Goal: Information Seeking & Learning: Check status

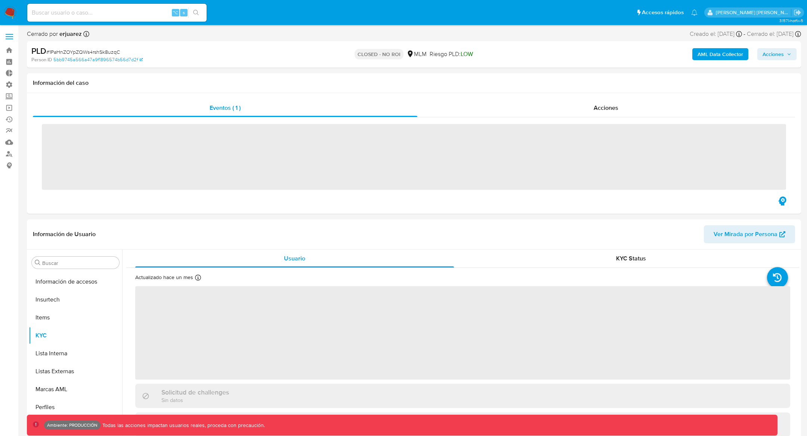
scroll to position [315, 0]
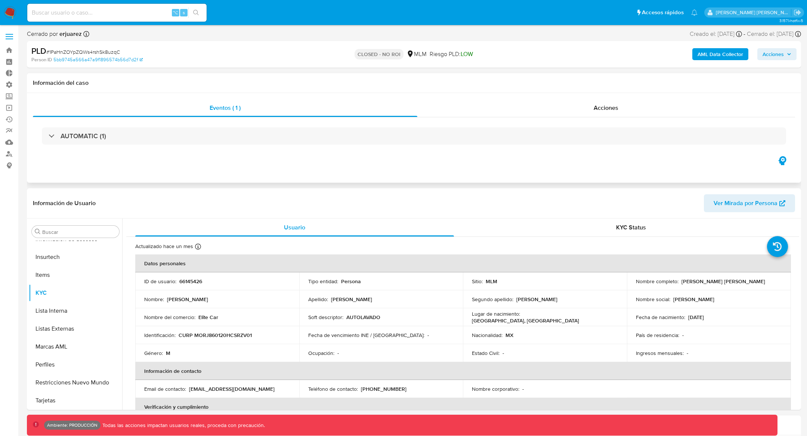
select select "10"
click at [68, 2] on div "⌥ s" at bounding box center [116, 12] width 179 height 21
click at [62, 9] on input at bounding box center [116, 13] width 179 height 10
paste input "https://mercadolibre.atlassian.net/browse/AML-23702?isEligibleForUserSurvey=true"
type input "https://mercadolibre.atlassian.net/browse/AML-23702?isEligibleForUserSurvey=true"
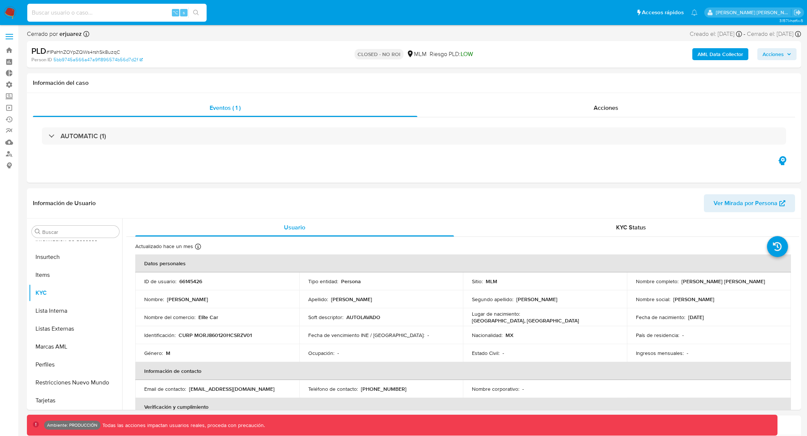
scroll to position [0, 0]
click at [130, 15] on input at bounding box center [116, 13] width 179 height 10
paste input "569932757"
type input "569932757"
click at [118, 13] on input "569932757" at bounding box center [116, 13] width 179 height 10
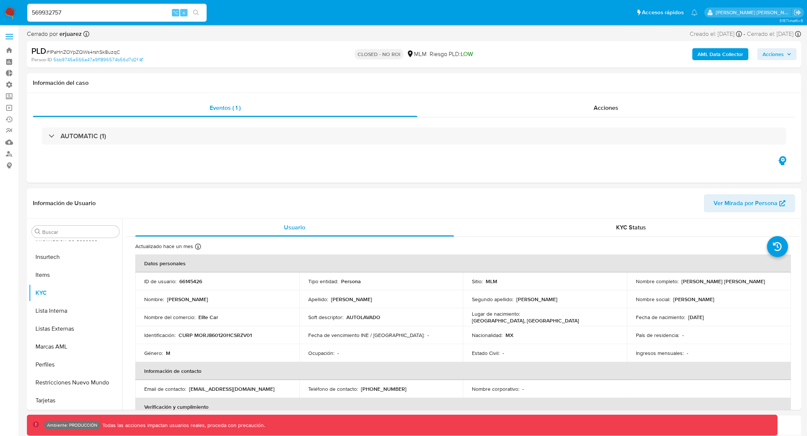
click at [86, 11] on input "569932757" at bounding box center [116, 13] width 179 height 10
click at [8, 15] on img at bounding box center [10, 12] width 13 height 13
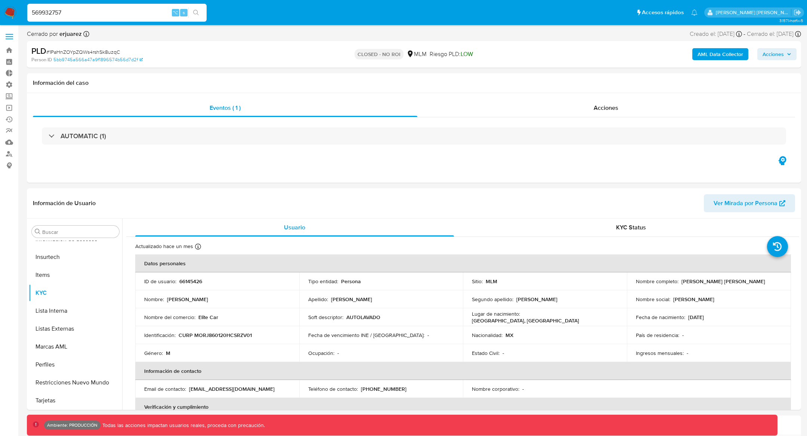
click at [8, 15] on img at bounding box center [10, 12] width 13 height 13
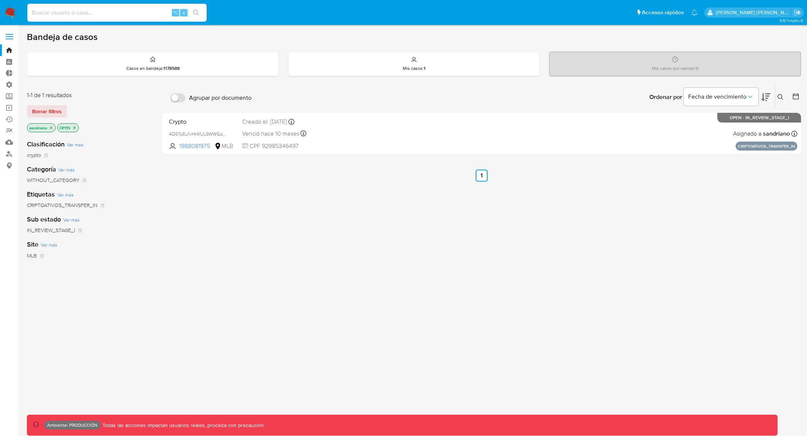
click at [96, 13] on input at bounding box center [116, 13] width 179 height 10
paste input "569932757"
click at [109, 18] on div "569932757 ⌥ s" at bounding box center [116, 13] width 179 height 18
click at [201, 10] on button "search-icon" at bounding box center [195, 12] width 15 height 10
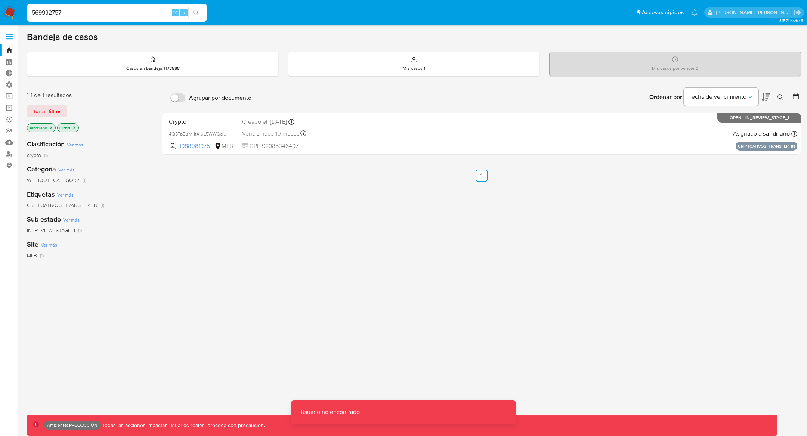
click at [77, 16] on input "569932757" at bounding box center [116, 13] width 179 height 10
paste input "569932757"
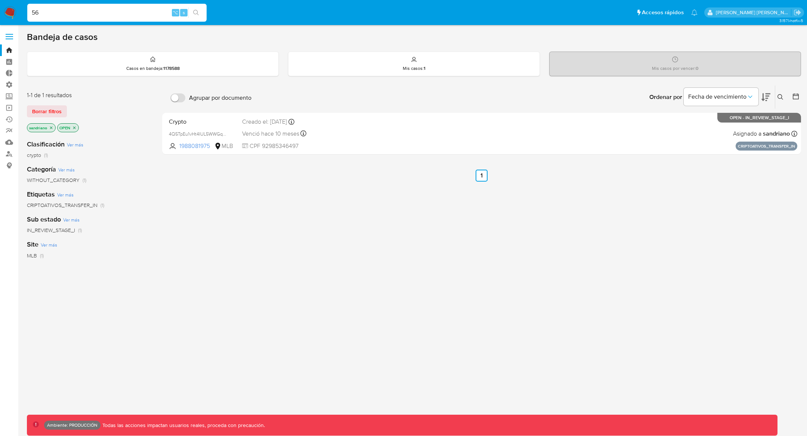
type input "5"
paste input "569932757"
click at [83, 4] on div "569932757 ⌥ s" at bounding box center [116, 13] width 179 height 18
click at [78, 10] on input "569932757" at bounding box center [116, 13] width 179 height 10
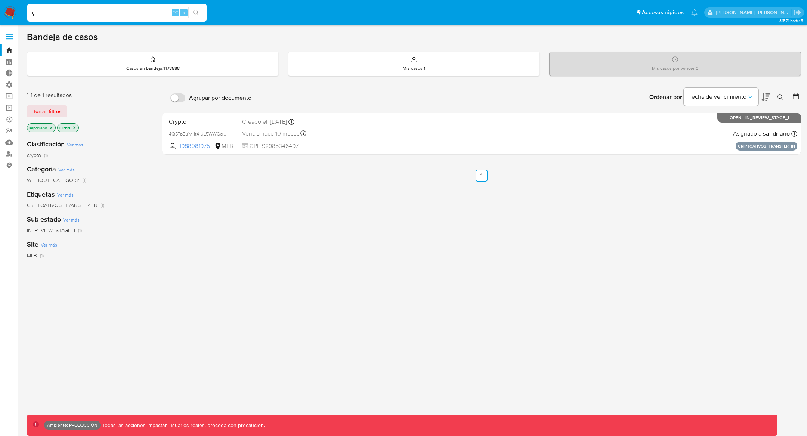
type input "ç"
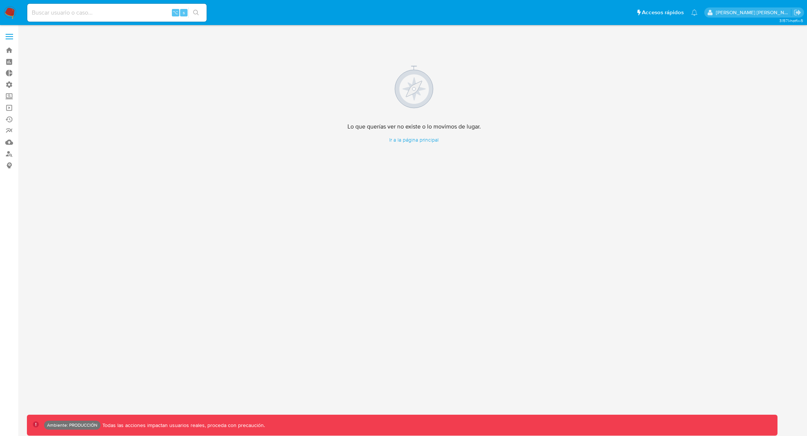
click at [123, 10] on input at bounding box center [116, 13] width 179 height 10
paste input "569932757"
type input "569932757"
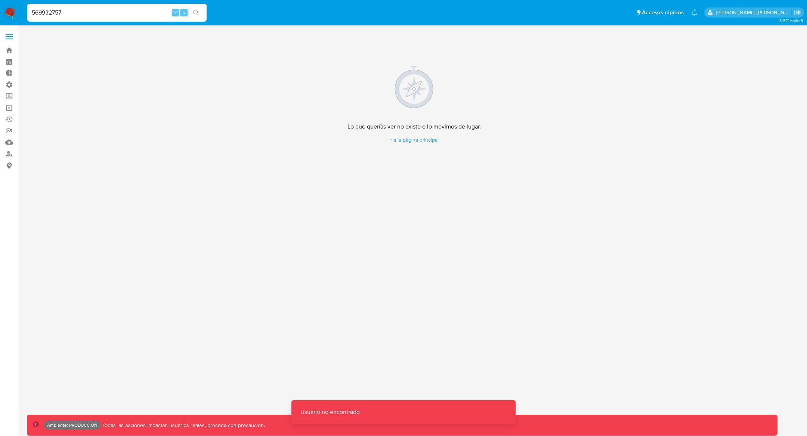
click at [198, 13] on icon "search-icon" at bounding box center [196, 13] width 6 height 6
click at [8, 47] on link "Bandeja" at bounding box center [44, 50] width 89 height 12
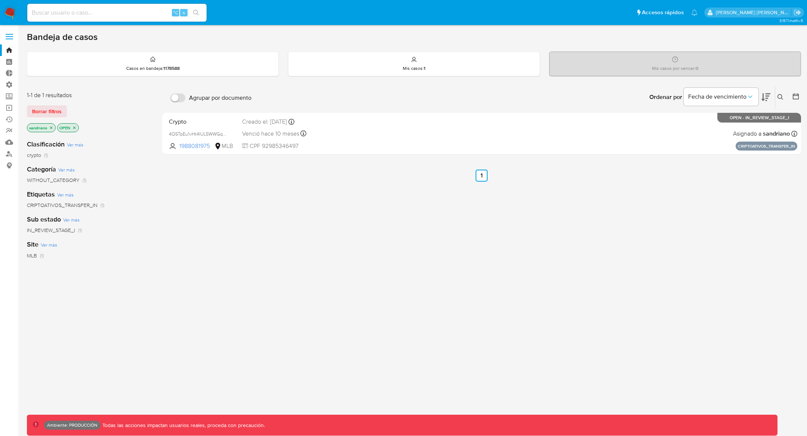
click at [138, 8] on input at bounding box center [116, 13] width 179 height 10
paste input "569932757"
click at [30, 10] on input "569932757" at bounding box center [116, 13] width 179 height 10
type input "569932757"
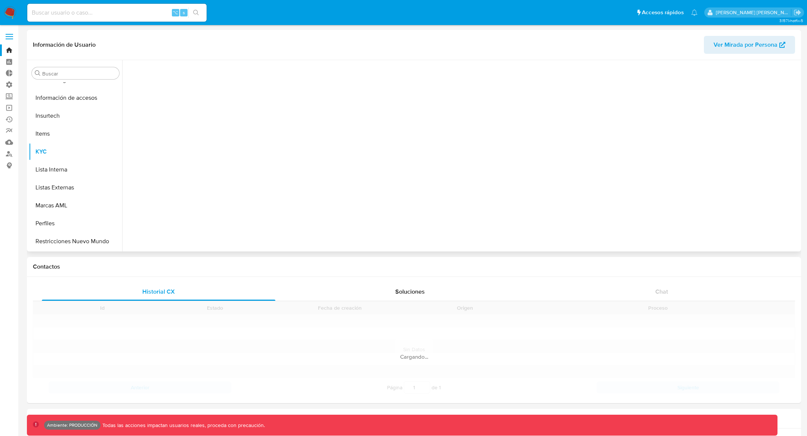
scroll to position [316, 0]
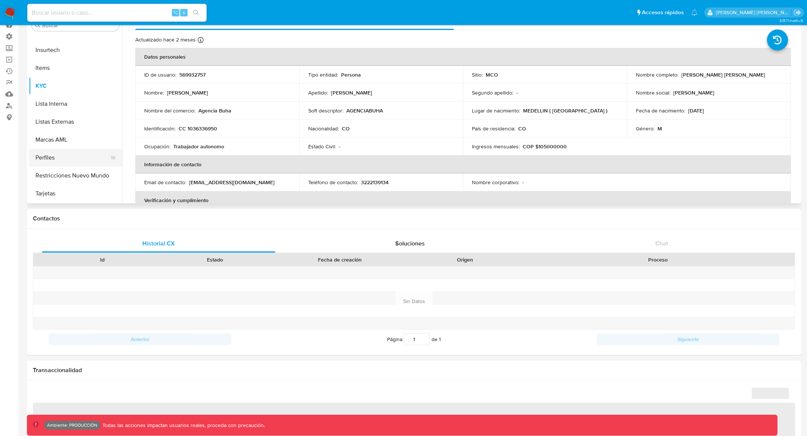
select select "10"
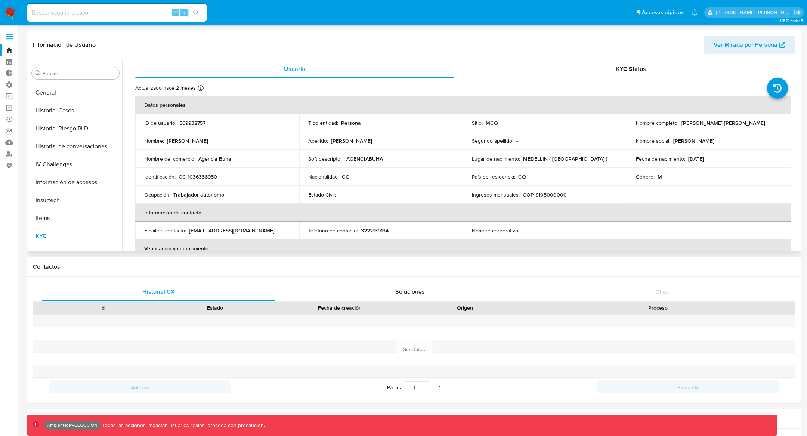
scroll to position [185, 0]
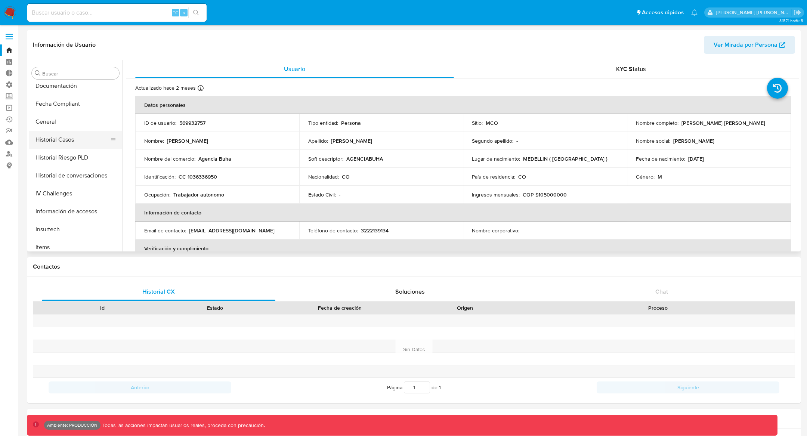
click at [96, 138] on button "Historial Casos" at bounding box center [72, 140] width 87 height 18
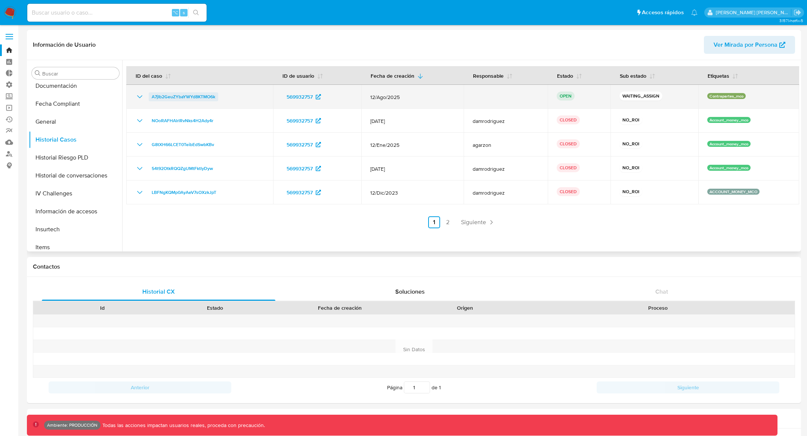
click at [167, 97] on span "A7jIb2GeuZYbaYWYd8KTMO6k" at bounding box center [184, 96] width 64 height 9
click at [134, 98] on td "A7jIb2GeuZYbaYWYd8KTMO6k" at bounding box center [199, 97] width 147 height 24
click at [142, 97] on icon "Mostrar/Ocultar" at bounding box center [139, 96] width 9 height 9
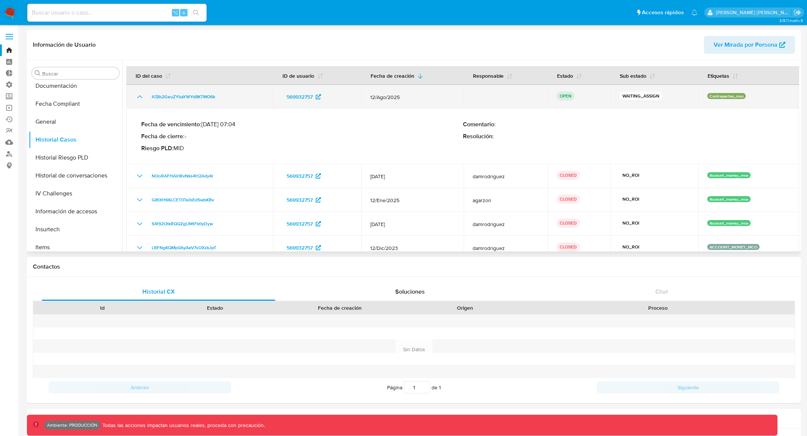
drag, startPoint x: 367, startPoint y: 99, endPoint x: 418, endPoint y: 100, distance: 51.2
click at [418, 100] on td "12/Ago/2025" at bounding box center [412, 97] width 103 height 24
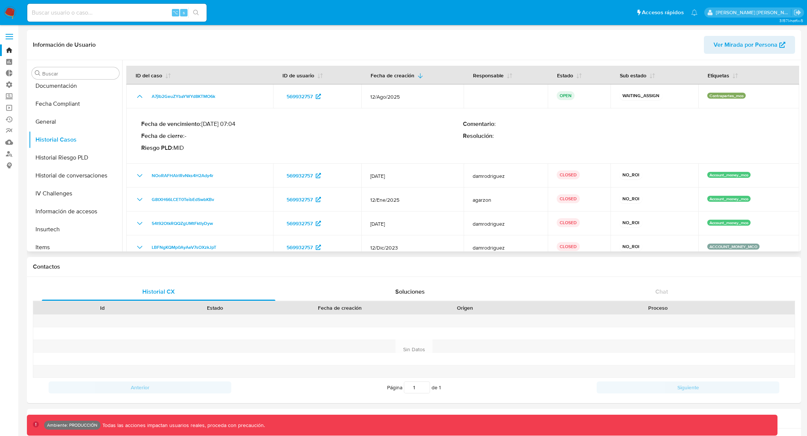
scroll to position [0, 0]
click at [388, 155] on div "Fecha de vencimiento : 10/11/2025 07:04 Fecha de cierre : - Riesgo PLD : MID Co…" at bounding box center [462, 136] width 643 height 43
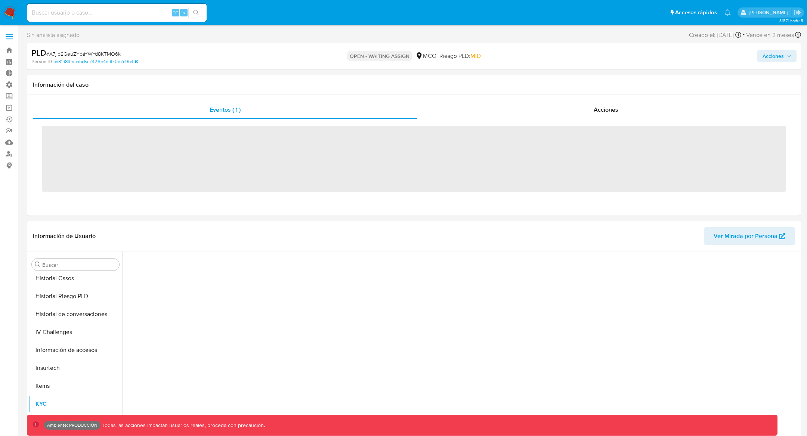
scroll to position [316, 0]
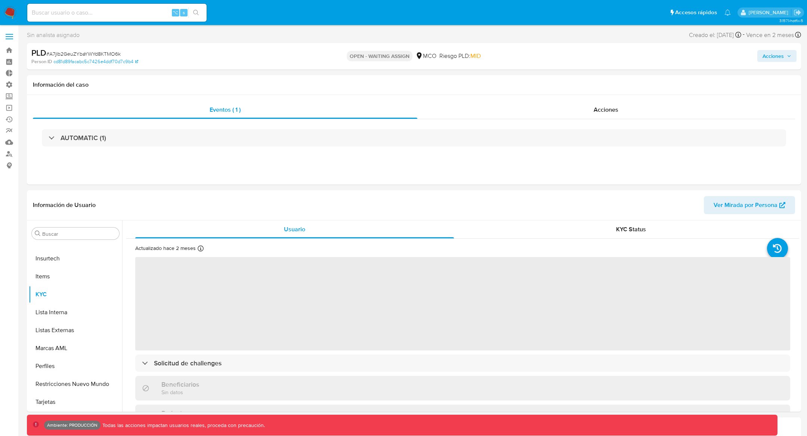
select select "10"
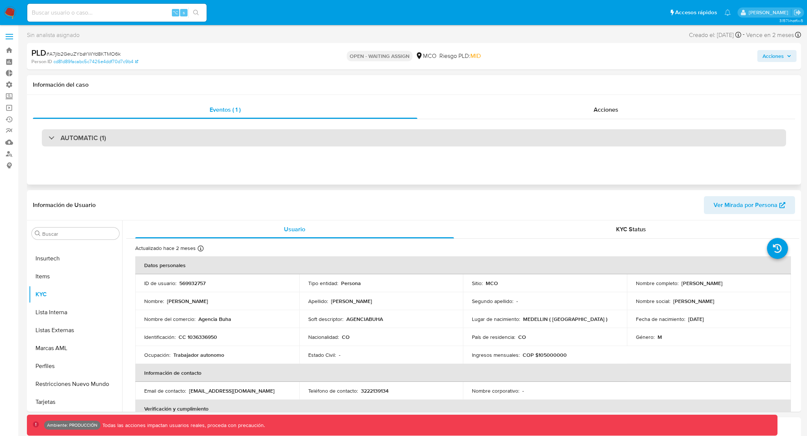
click at [50, 139] on div "AUTOMATIC (1)" at bounding box center [78, 138] width 58 height 8
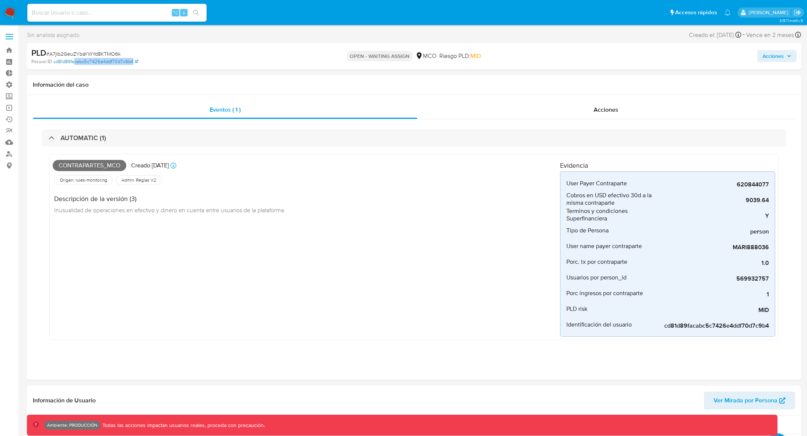
drag, startPoint x: 142, startPoint y: 62, endPoint x: 75, endPoint y: 62, distance: 66.1
click at [75, 62] on div "Person ID cd81d89facabc5c7426e4ddf70d7c9b4" at bounding box center [157, 61] width 253 height 7
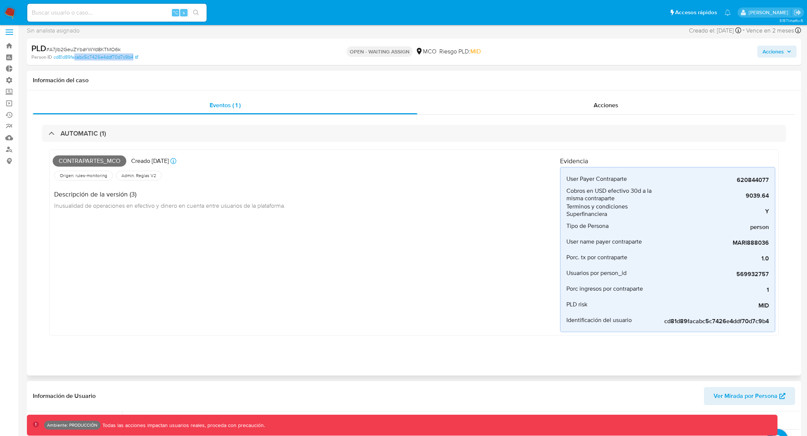
scroll to position [1, 0]
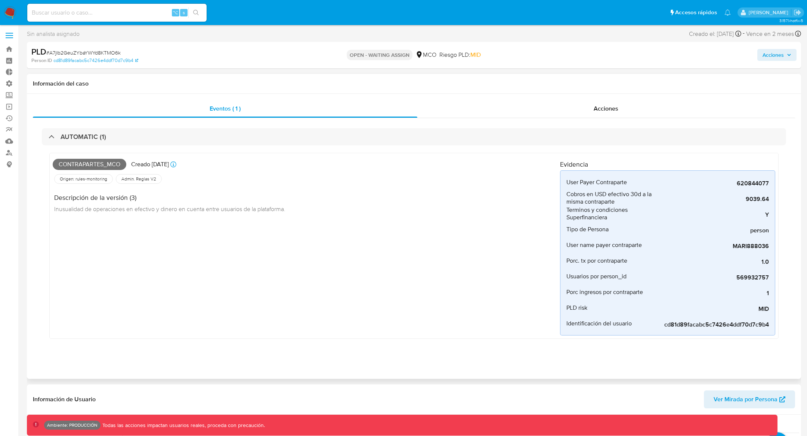
click at [565, 97] on div "Eventos ( 1 ) Acciones AUTOMATIC (1) Contrapartes_mco Creado [DATE] Creado: [DA…" at bounding box center [414, 236] width 774 height 285
click at [550, 114] on div "Acciones" at bounding box center [606, 109] width 378 height 18
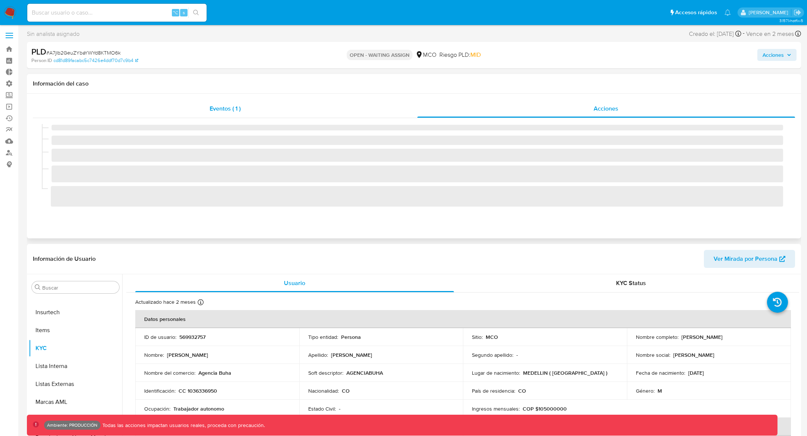
click at [233, 108] on span "Eventos ( 1 )" at bounding box center [225, 108] width 31 height 9
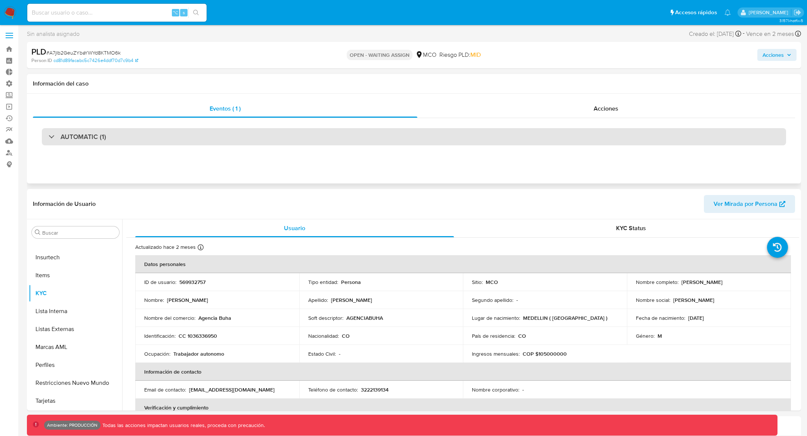
click at [42, 138] on div "AUTOMATIC (1)" at bounding box center [414, 136] width 744 height 17
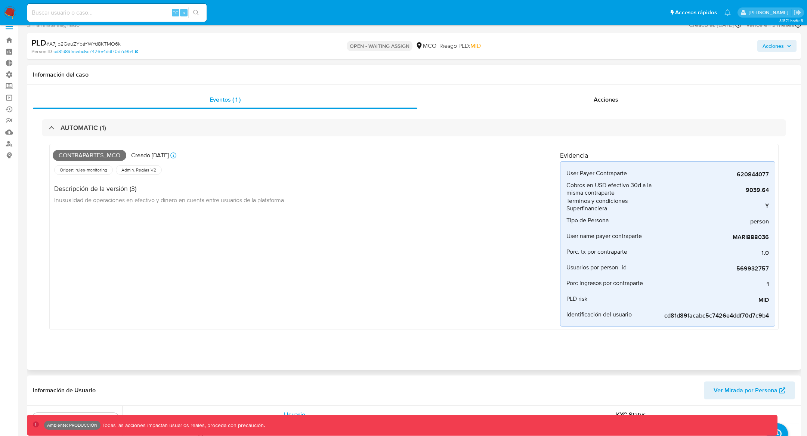
scroll to position [0, 0]
